Goal: Go to known website: Access a specific website the user already knows

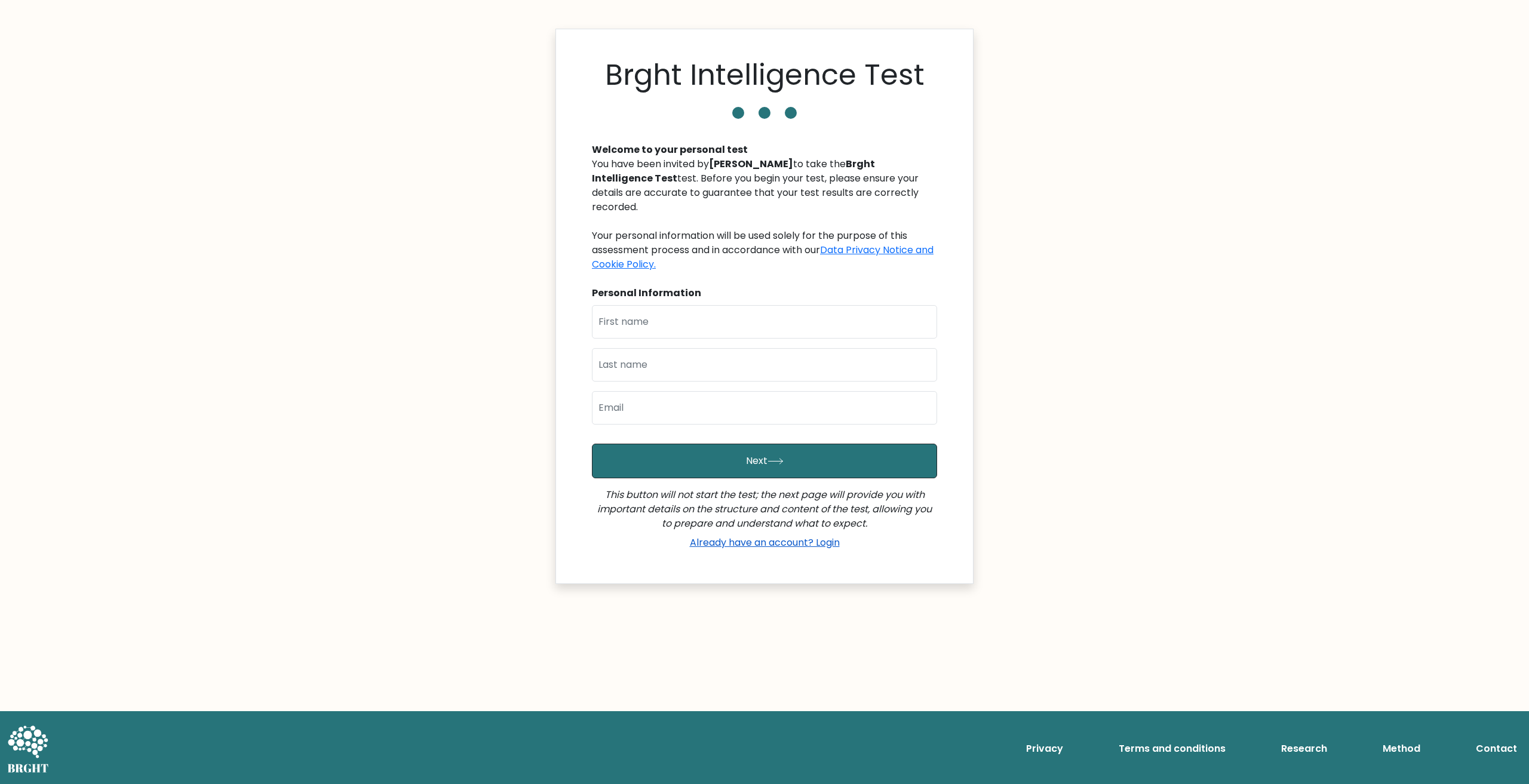
click at [754, 541] on link "Already have an account? Login" at bounding box center [765, 542] width 159 height 14
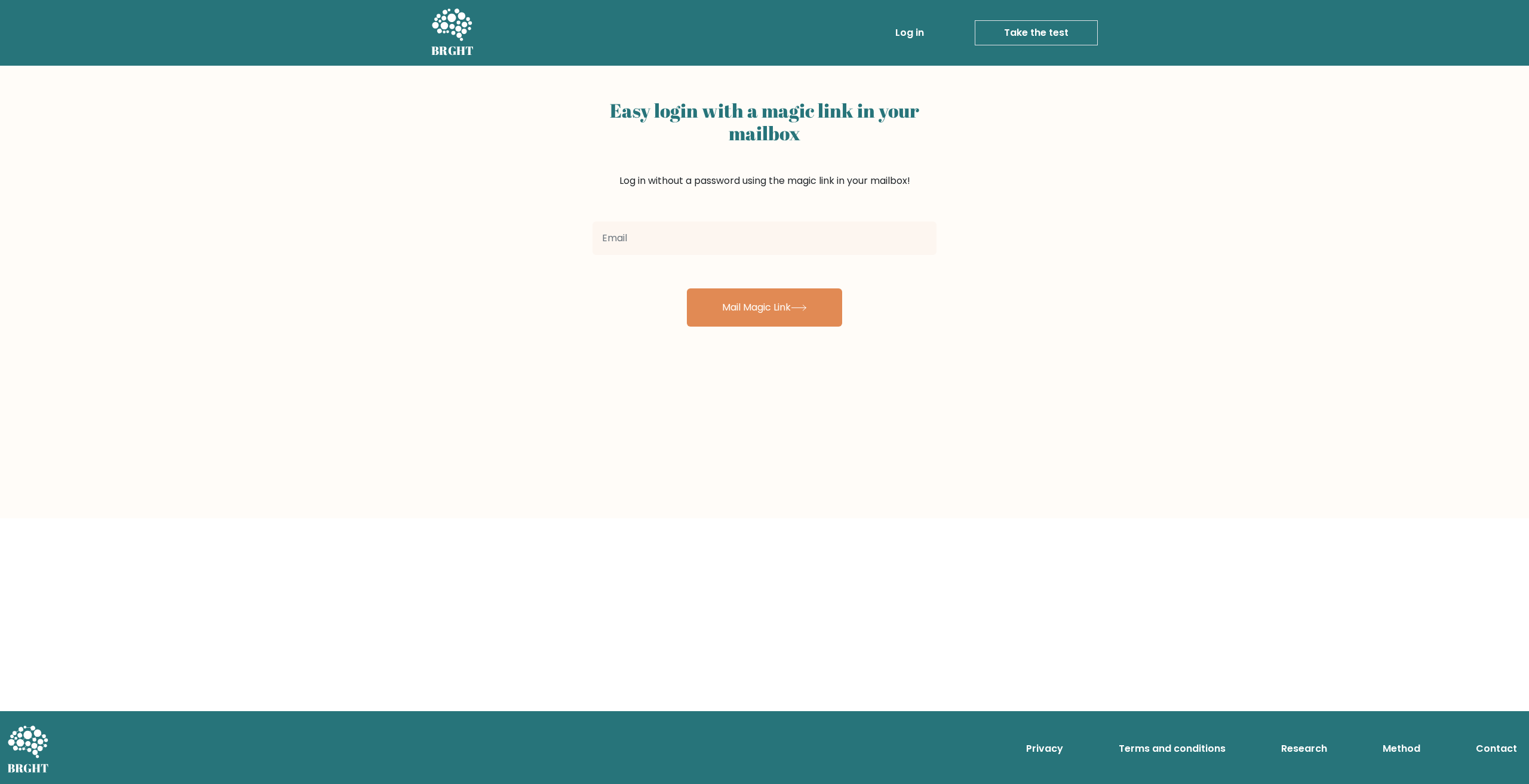
click at [661, 233] on input "email" at bounding box center [764, 238] width 344 height 34
type input "amarqueses1437@gmail.com"
click at [738, 299] on button "Mail Magic Link" at bounding box center [764, 307] width 156 height 38
